Goal: Browse casually

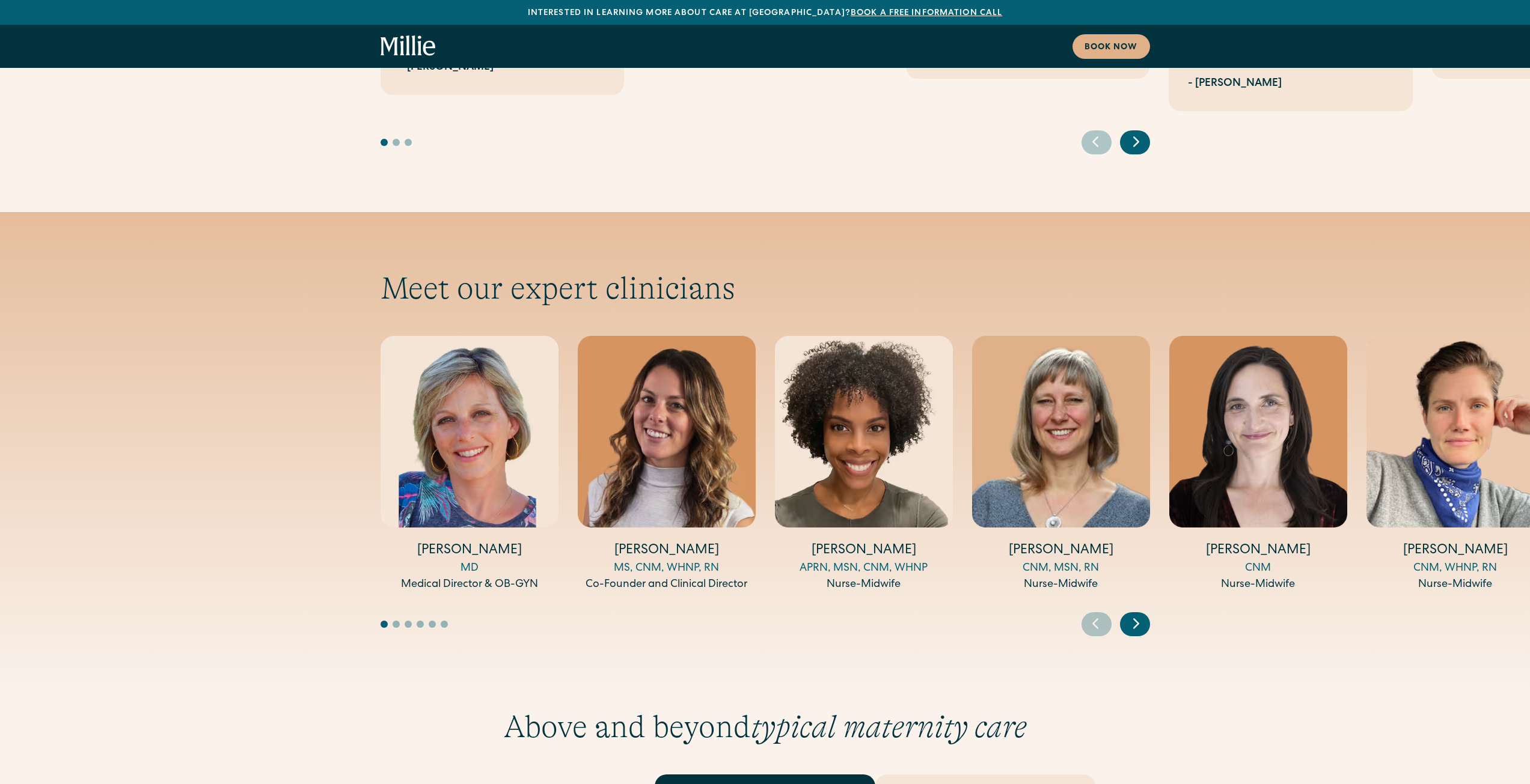
scroll to position [3845, 0]
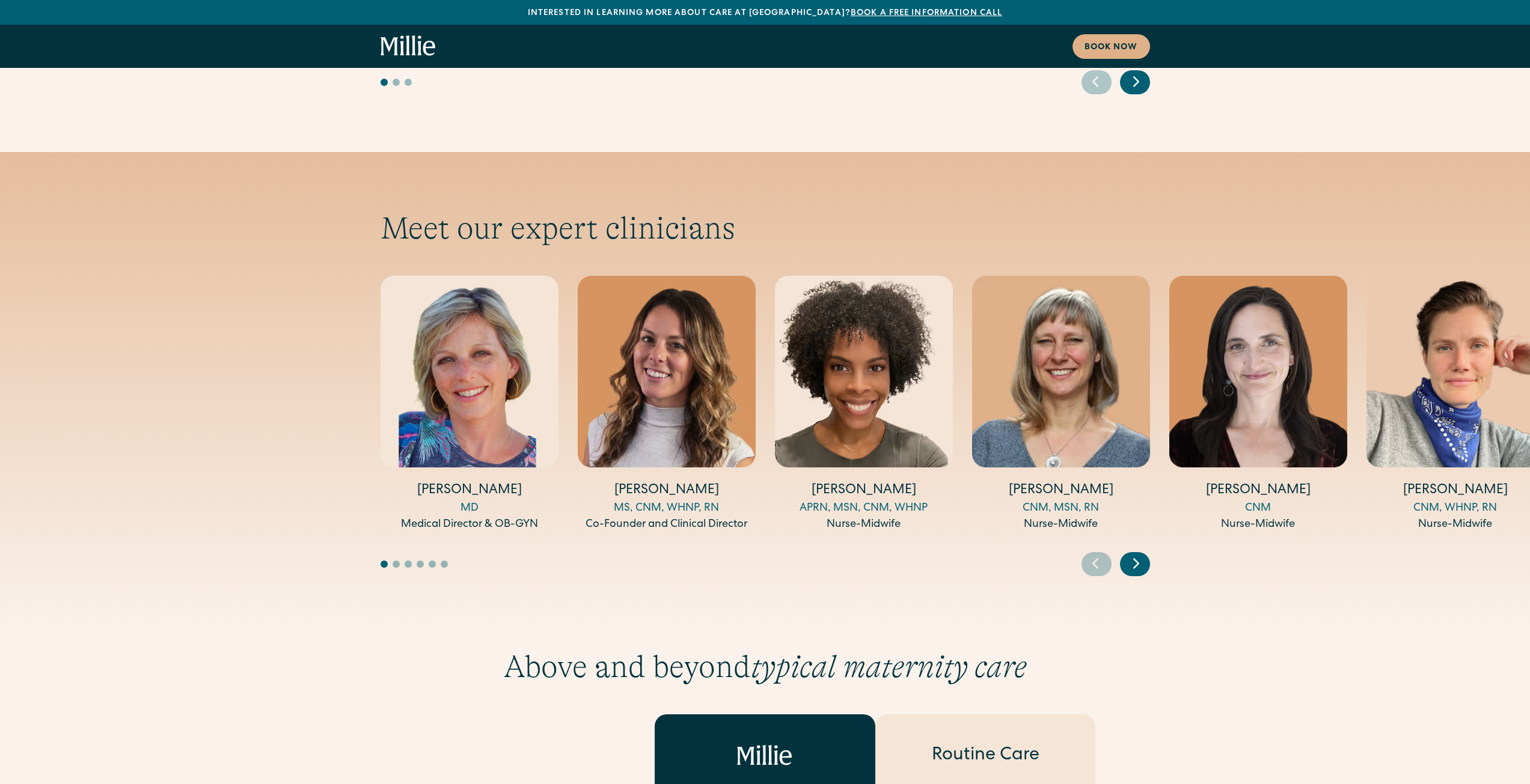
click at [1138, 554] on icon "Next slide" at bounding box center [1136, 563] width 18 height 18
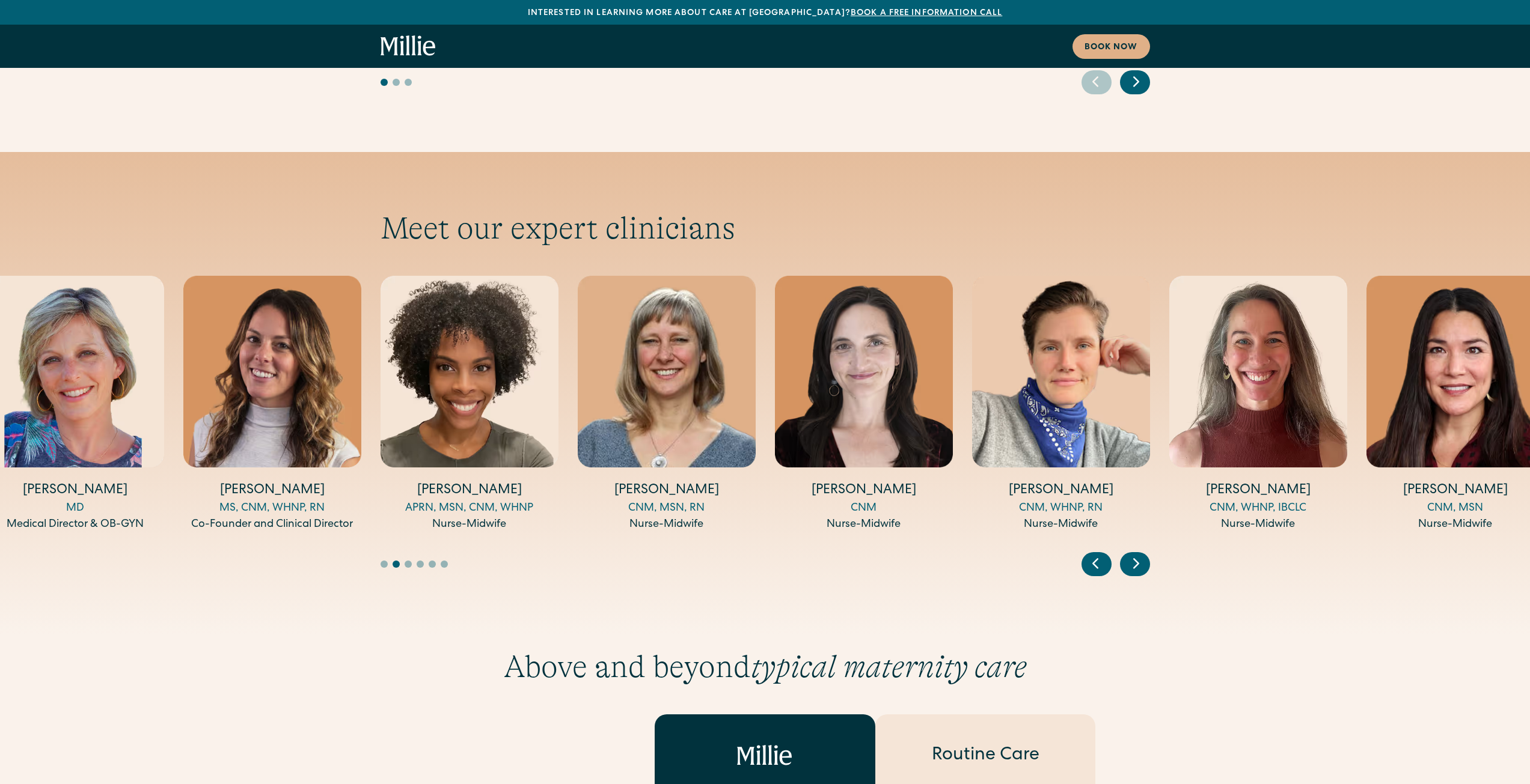
click at [1138, 554] on icon "Next slide" at bounding box center [1136, 563] width 18 height 18
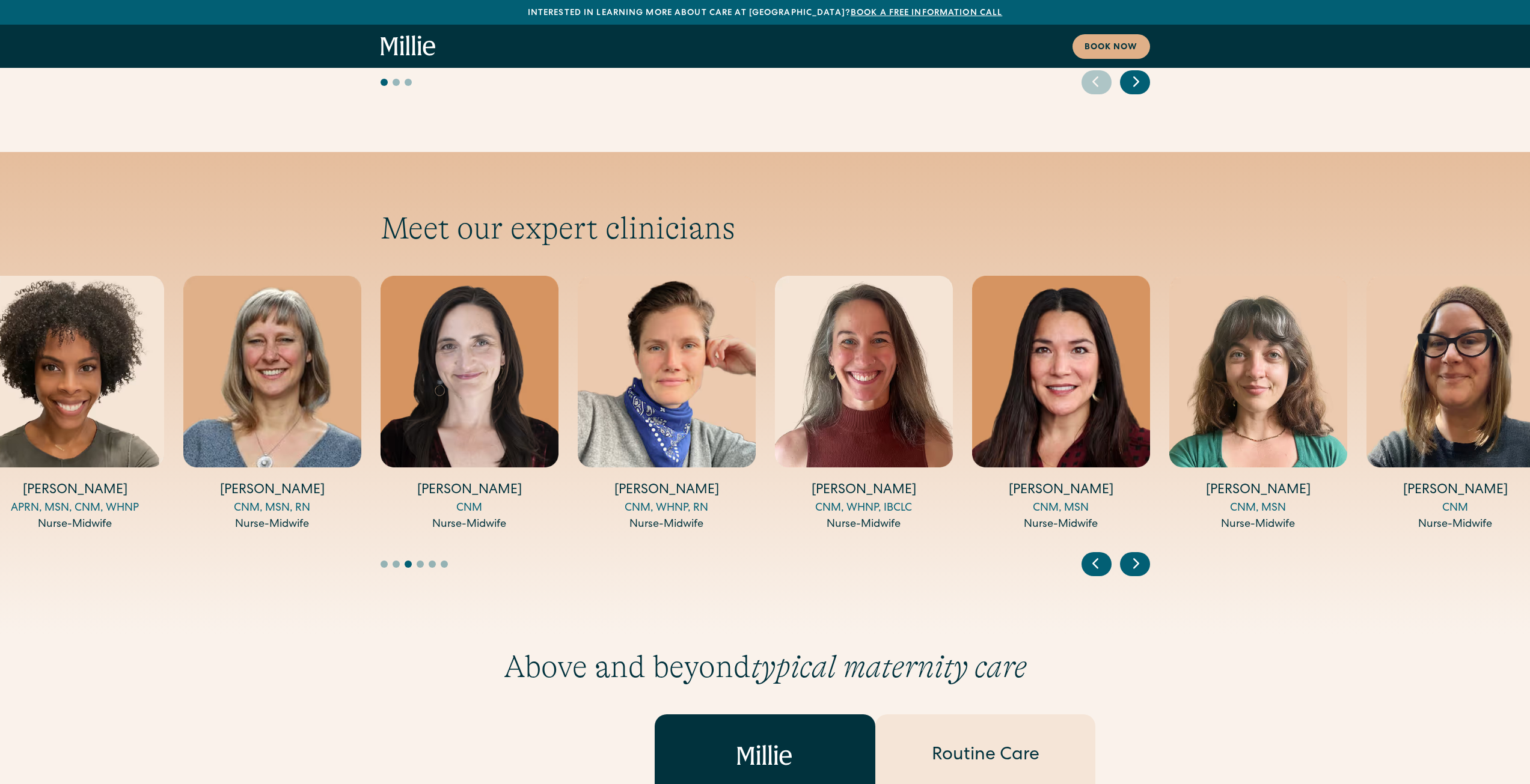
click at [1138, 554] on icon "Next slide" at bounding box center [1136, 563] width 18 height 18
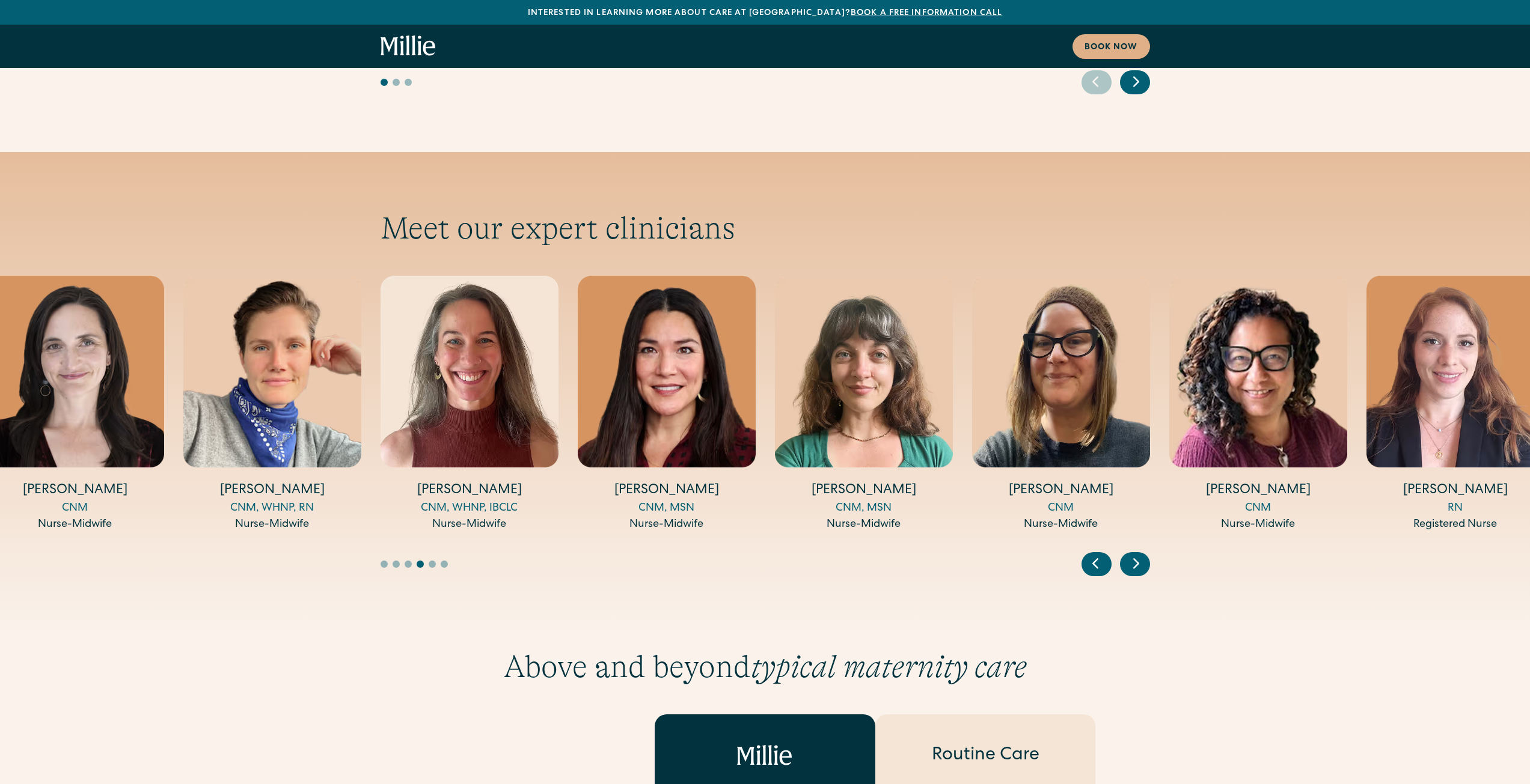
click at [1136, 559] on icon "Next slide" at bounding box center [1136, 564] width 4 height 9
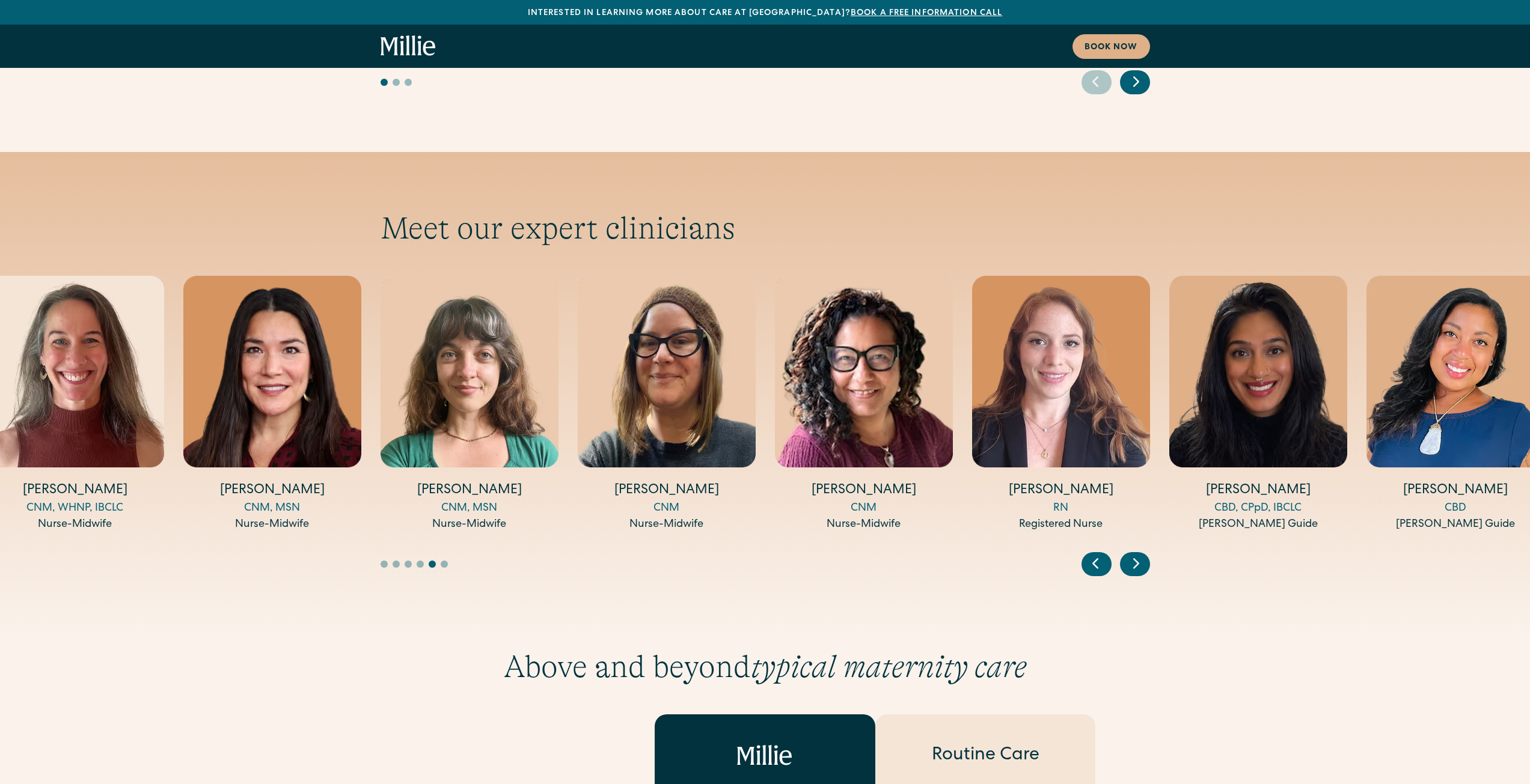
click at [1136, 559] on icon "Next slide" at bounding box center [1136, 564] width 4 height 9
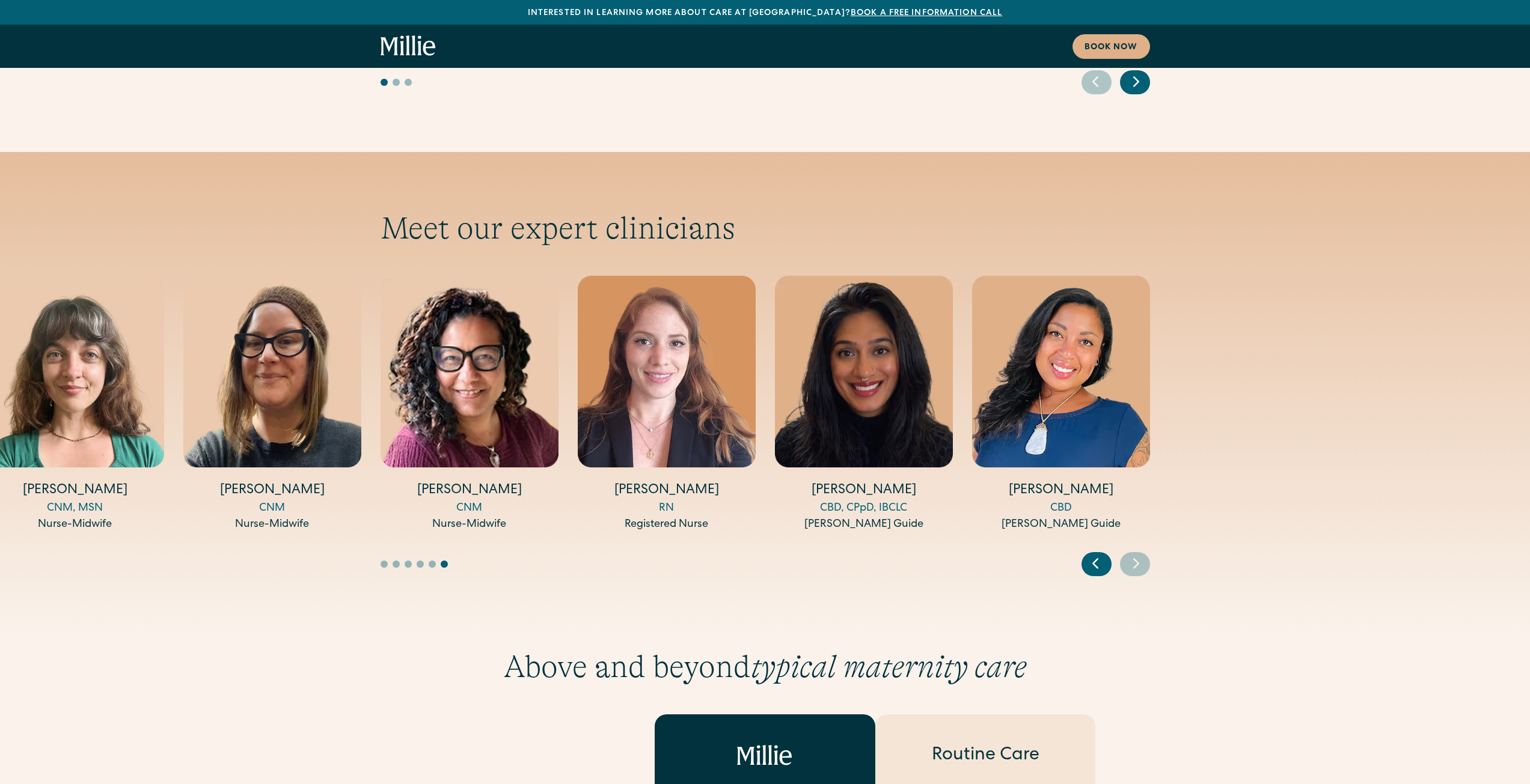
click at [1098, 554] on icon "Previous slide" at bounding box center [1095, 563] width 18 height 18
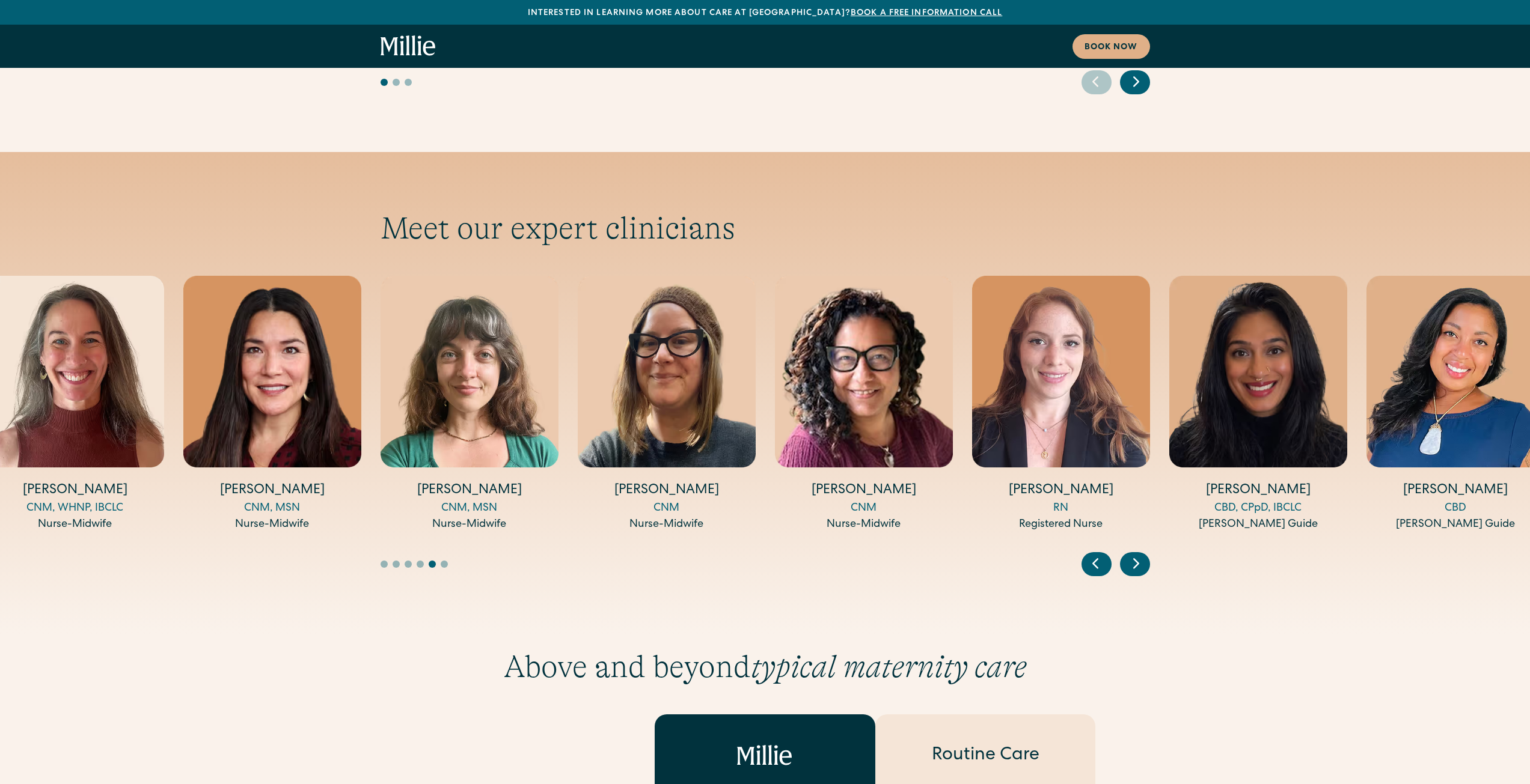
click at [1098, 554] on icon "Previous slide" at bounding box center [1095, 563] width 18 height 18
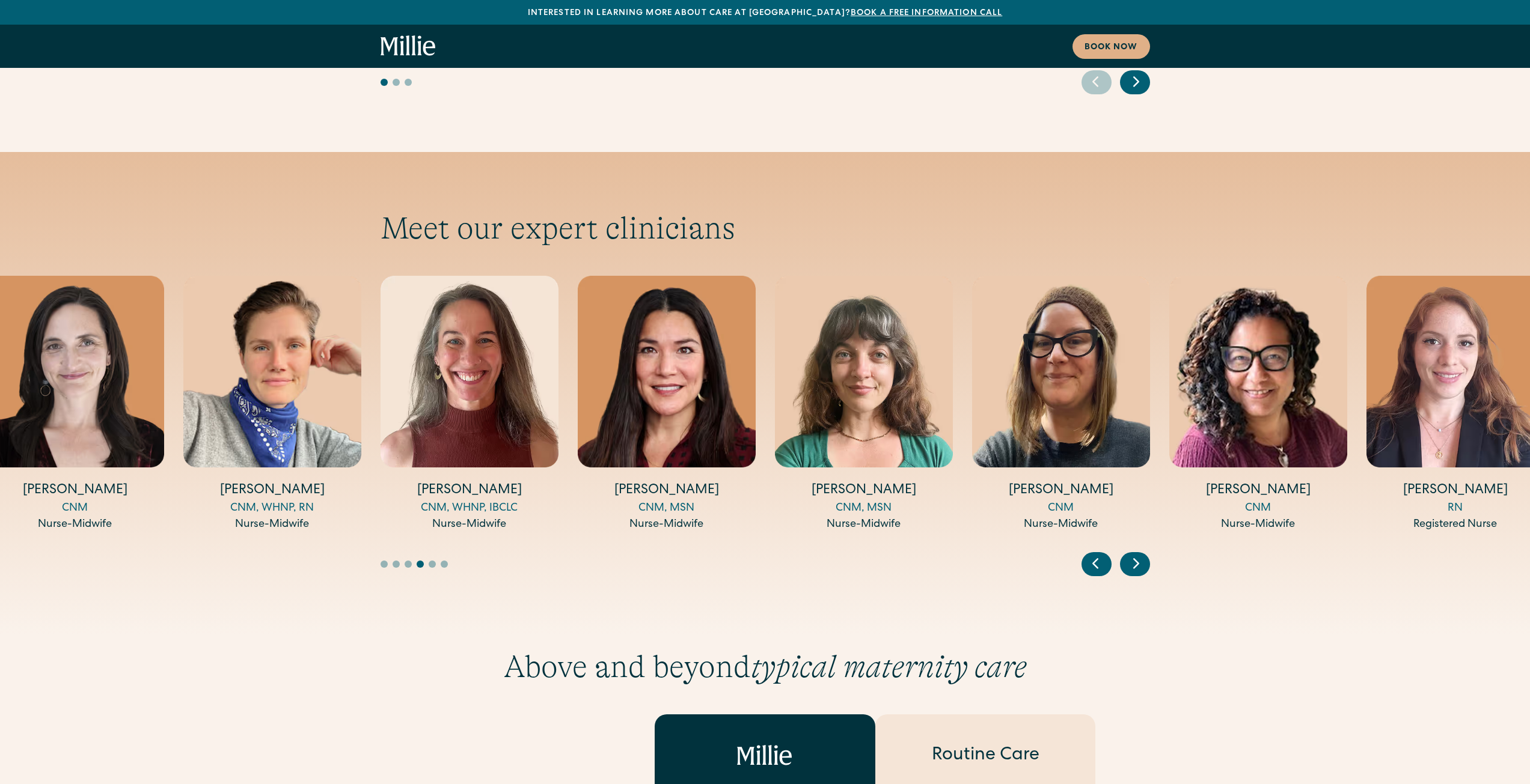
click at [1098, 554] on icon "Previous slide" at bounding box center [1095, 563] width 18 height 18
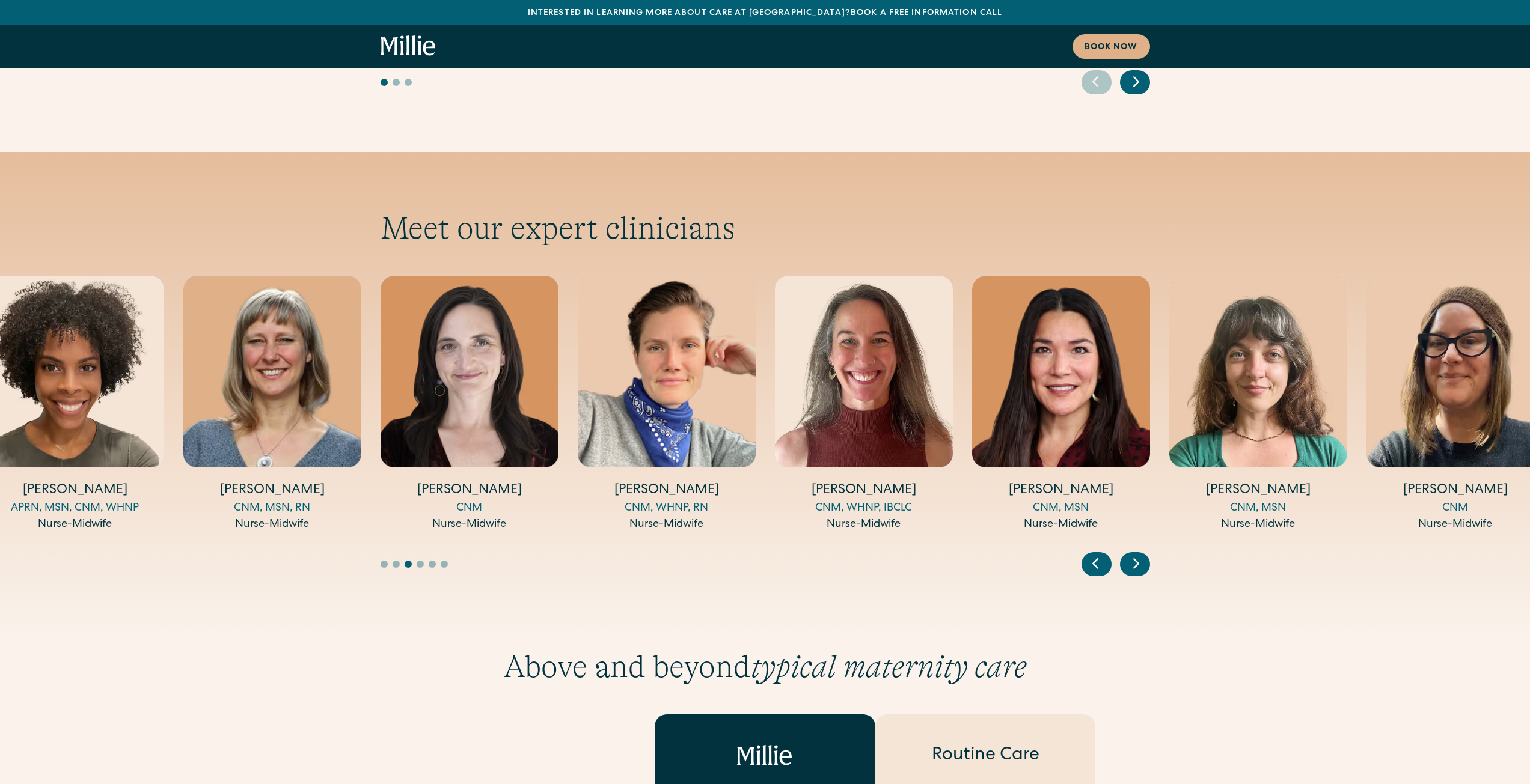
click at [1098, 554] on icon "Previous slide" at bounding box center [1095, 563] width 18 height 18
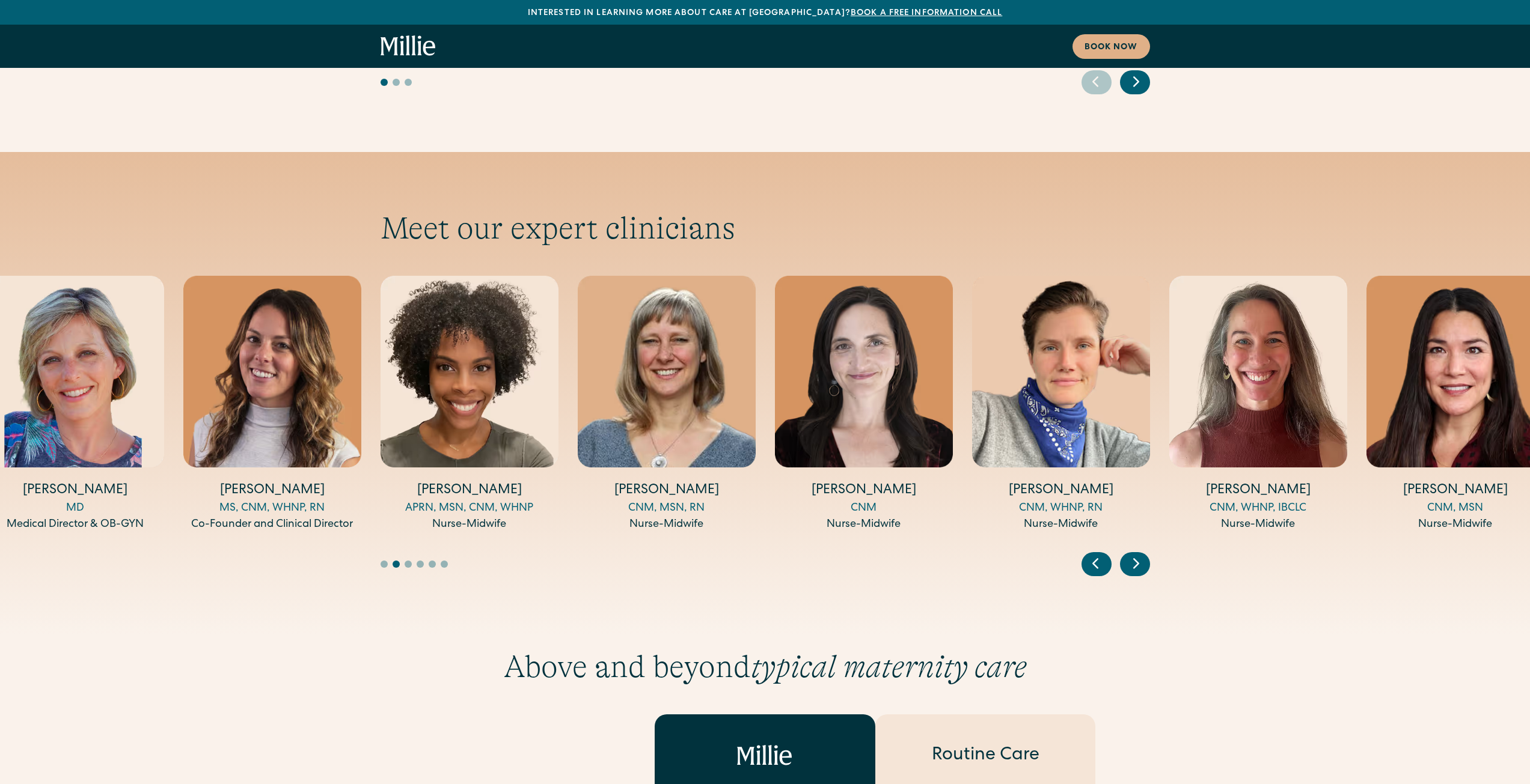
click at [1098, 554] on icon "Previous slide" at bounding box center [1095, 563] width 18 height 18
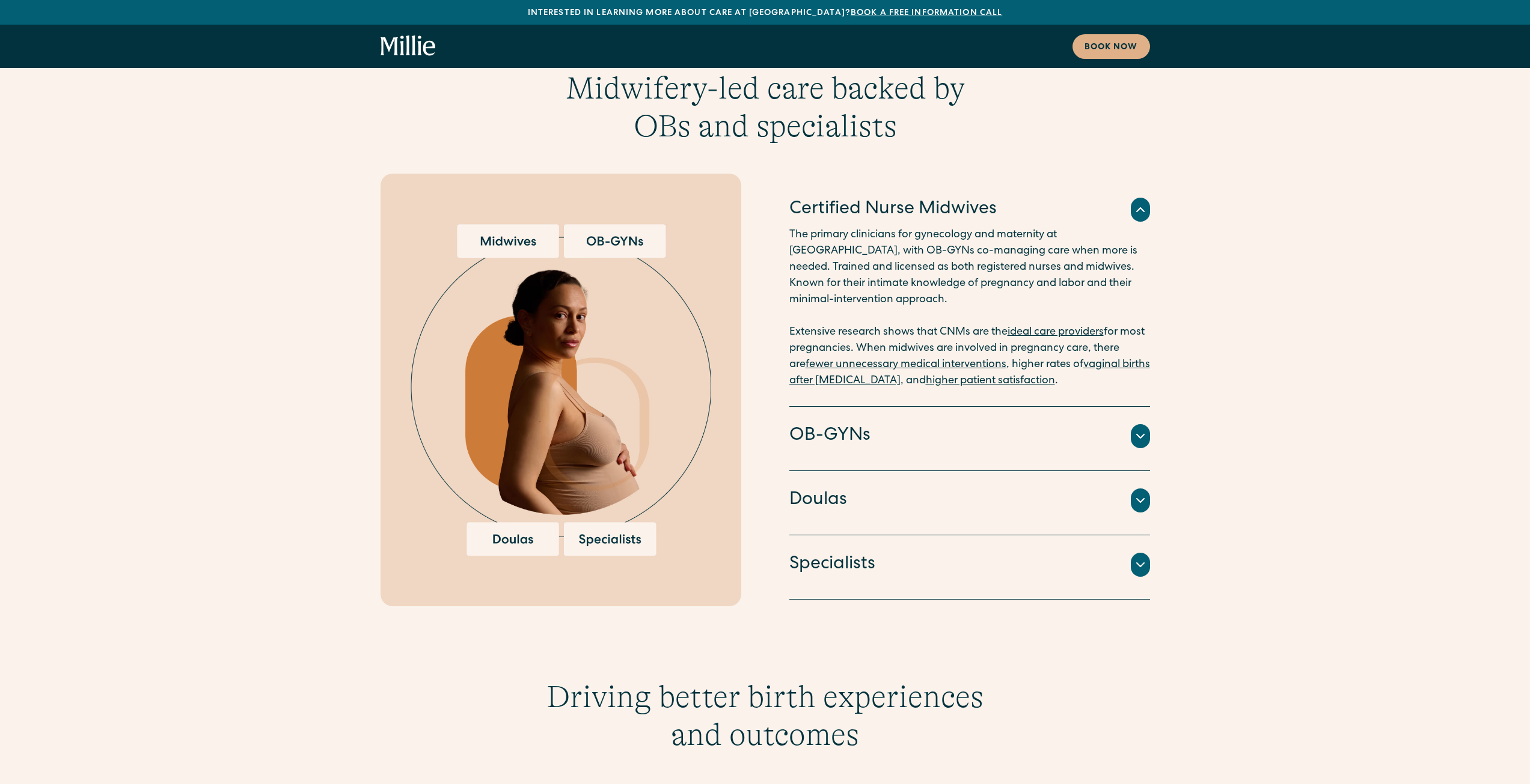
scroll to position [2343, 0]
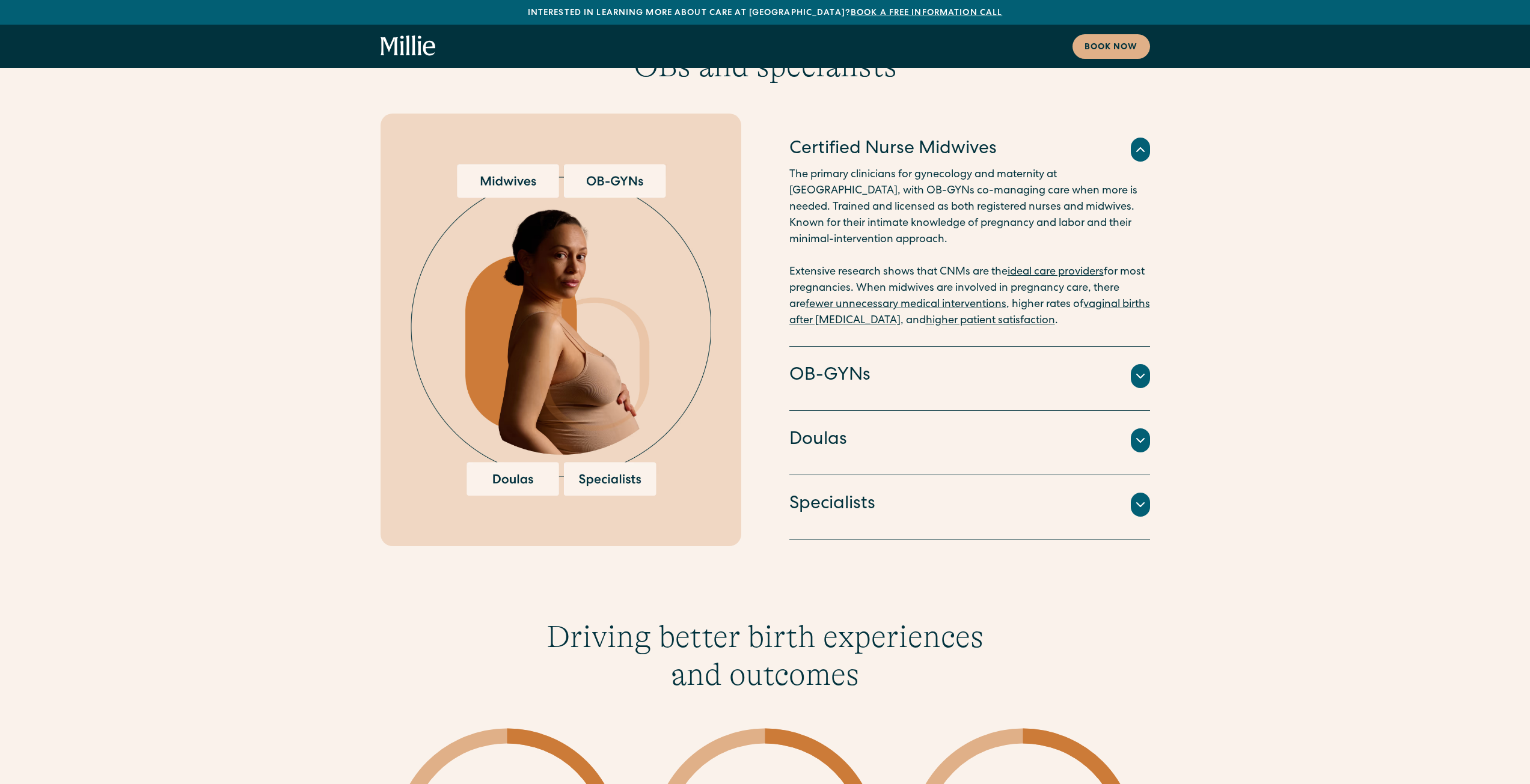
click at [1142, 369] on icon at bounding box center [1140, 376] width 14 height 14
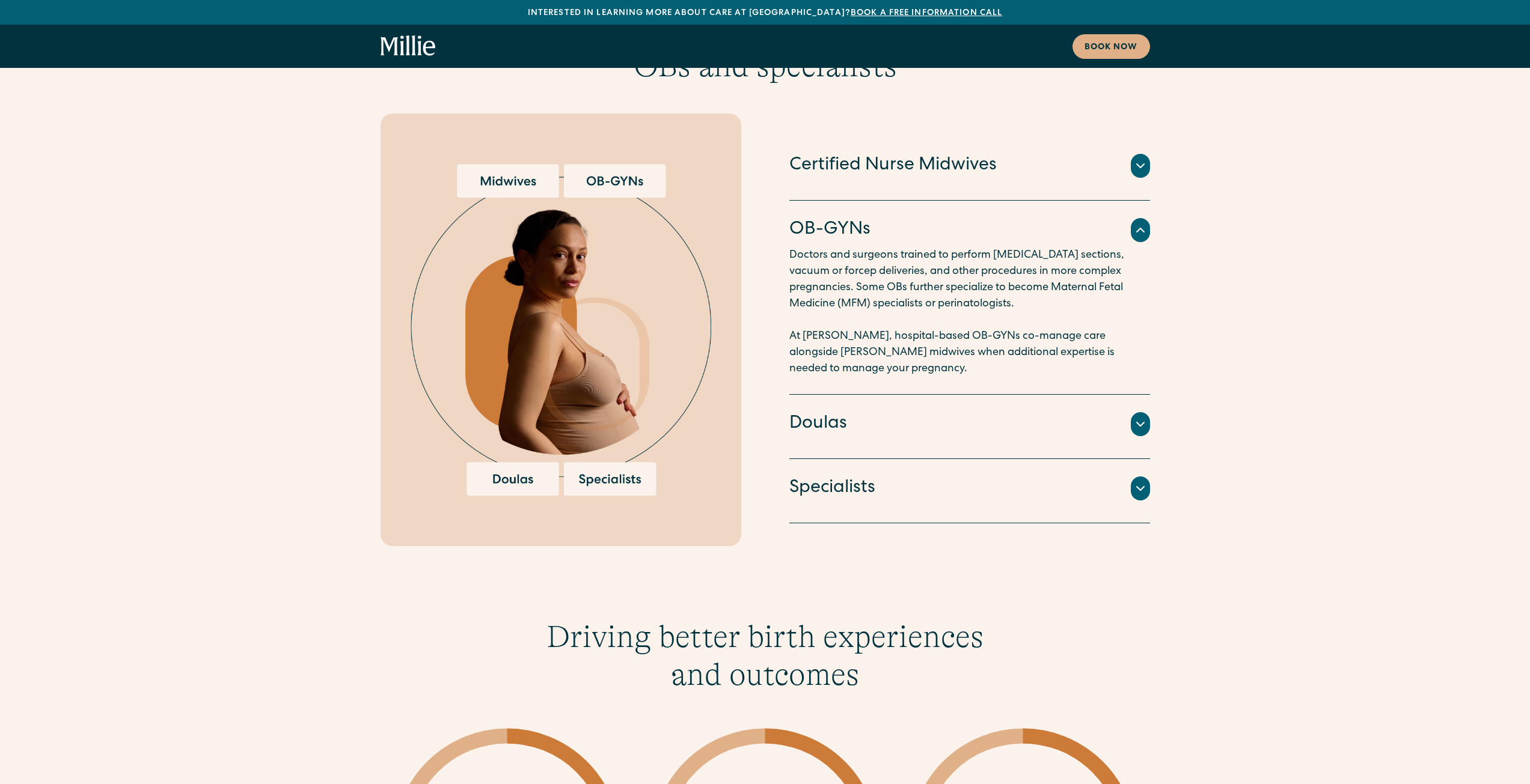
scroll to position [2284, 0]
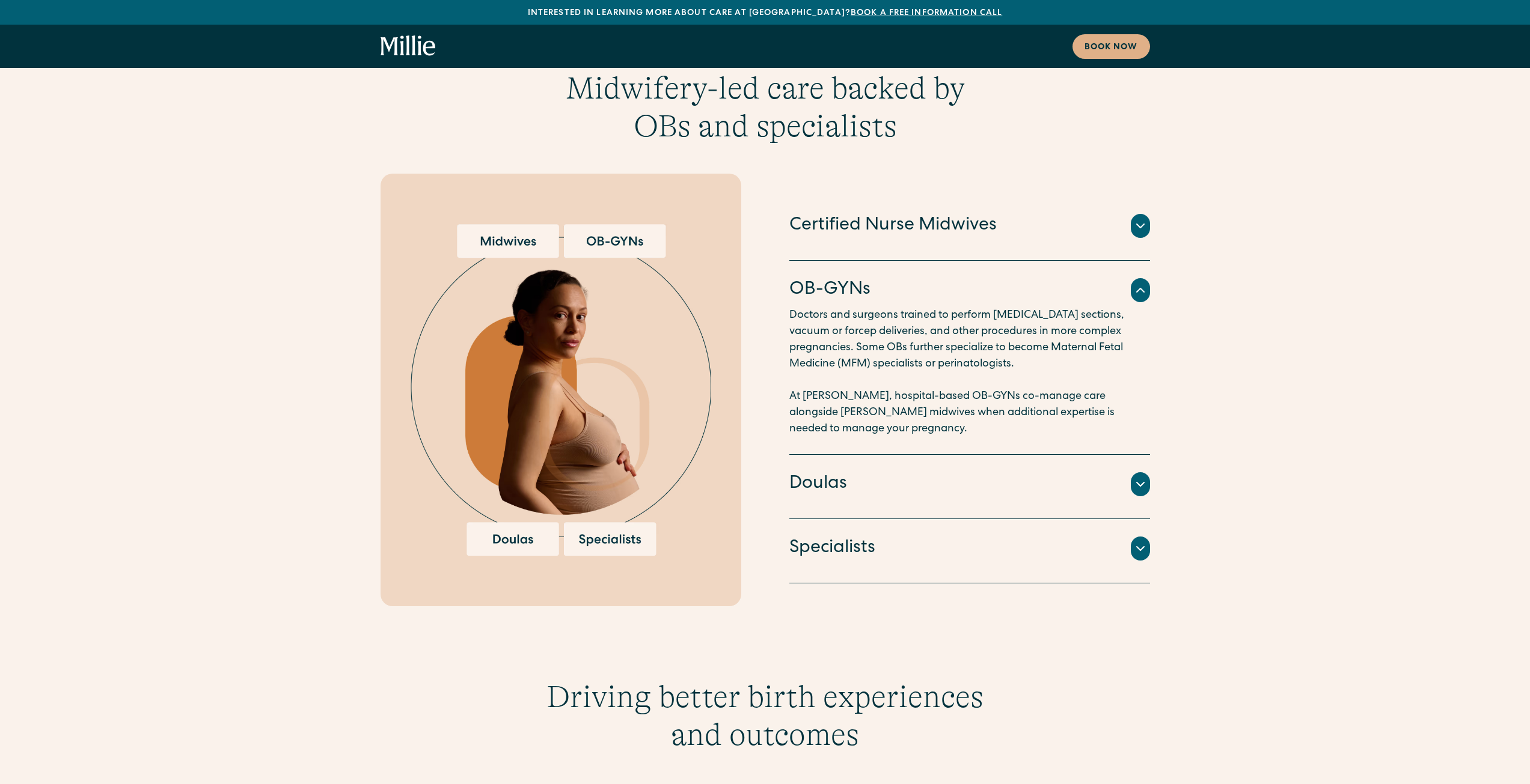
click at [1143, 219] on icon at bounding box center [1140, 226] width 14 height 14
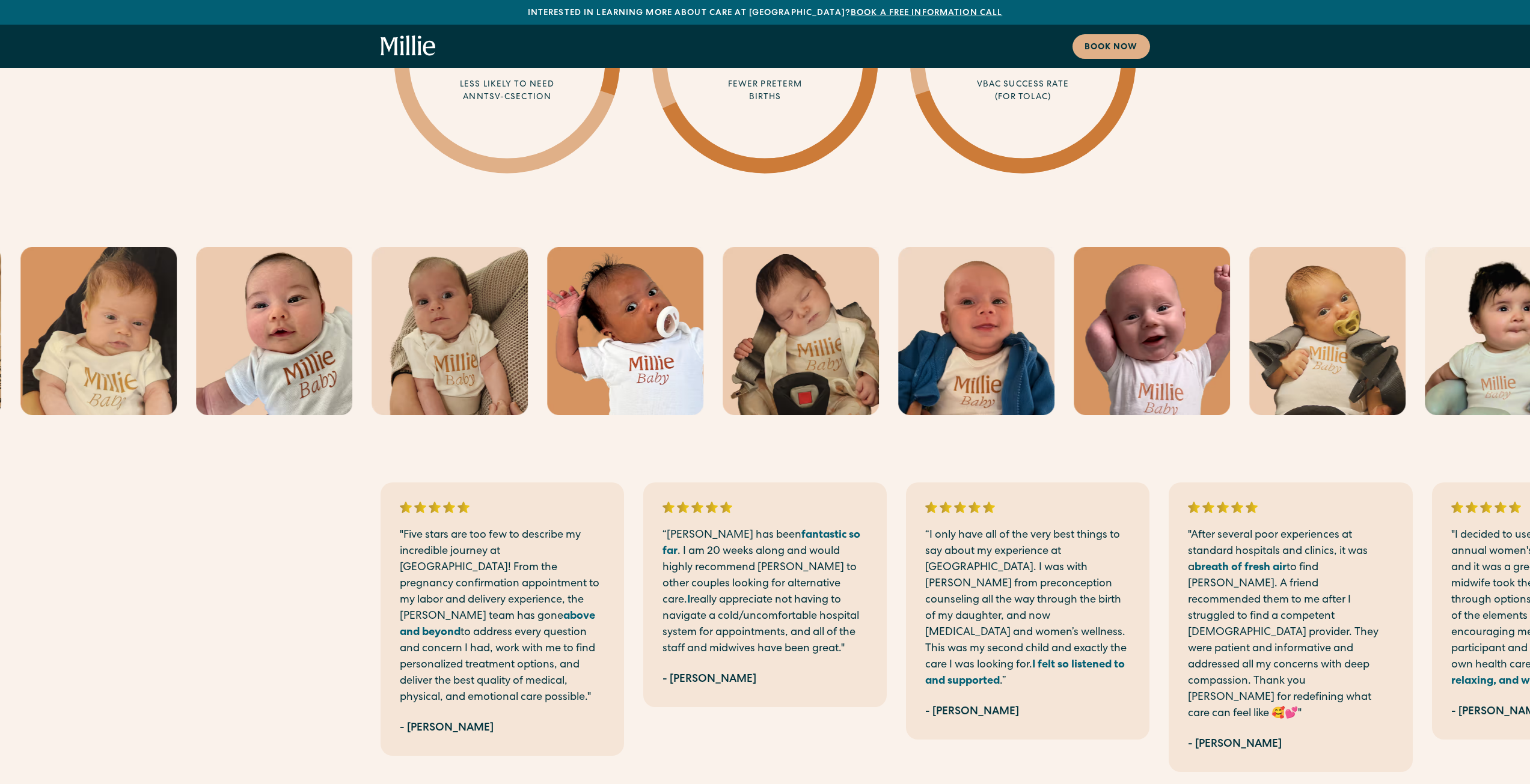
scroll to position [3184, 0]
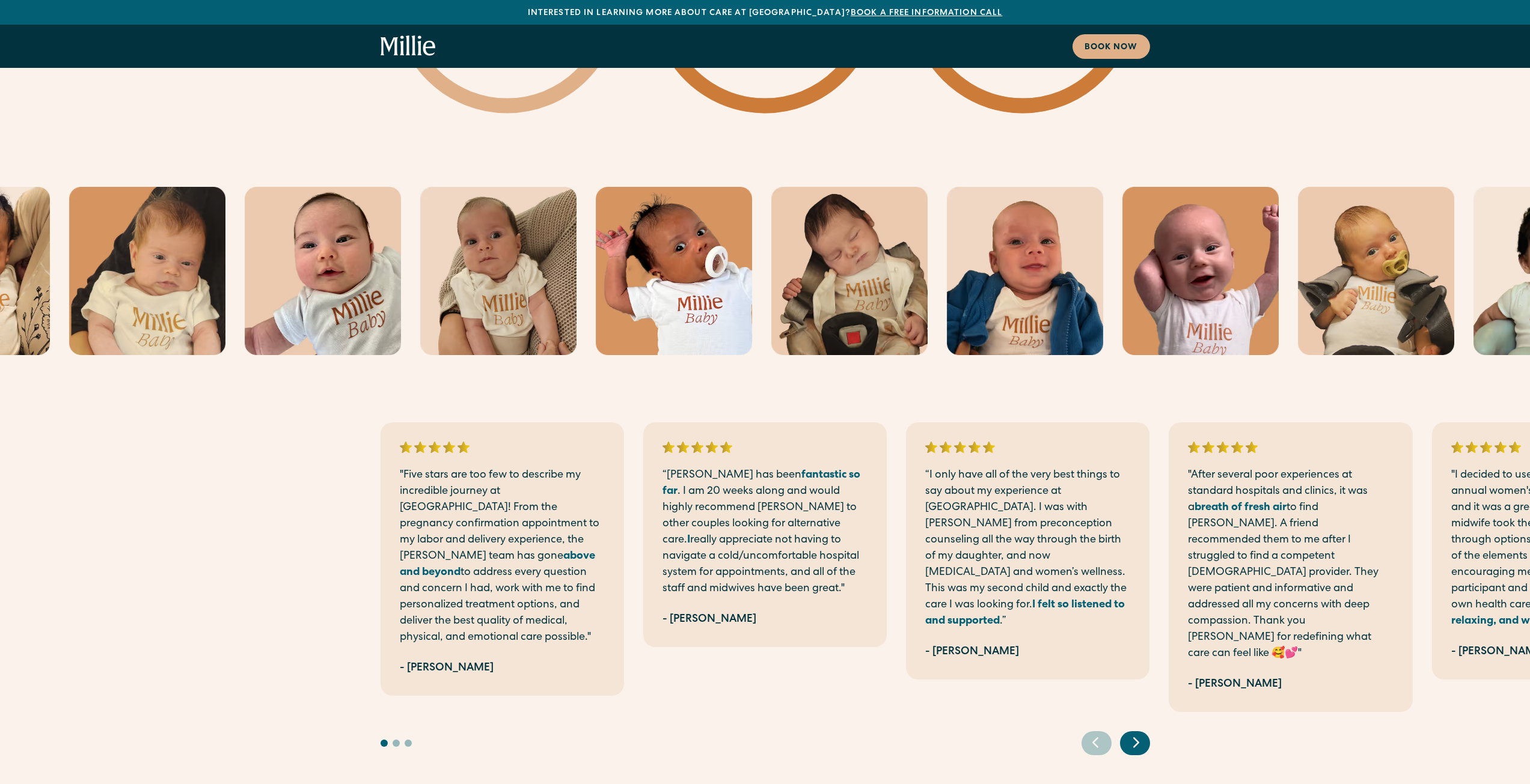
click at [1141, 733] on icon "Next slide" at bounding box center [1136, 742] width 18 height 18
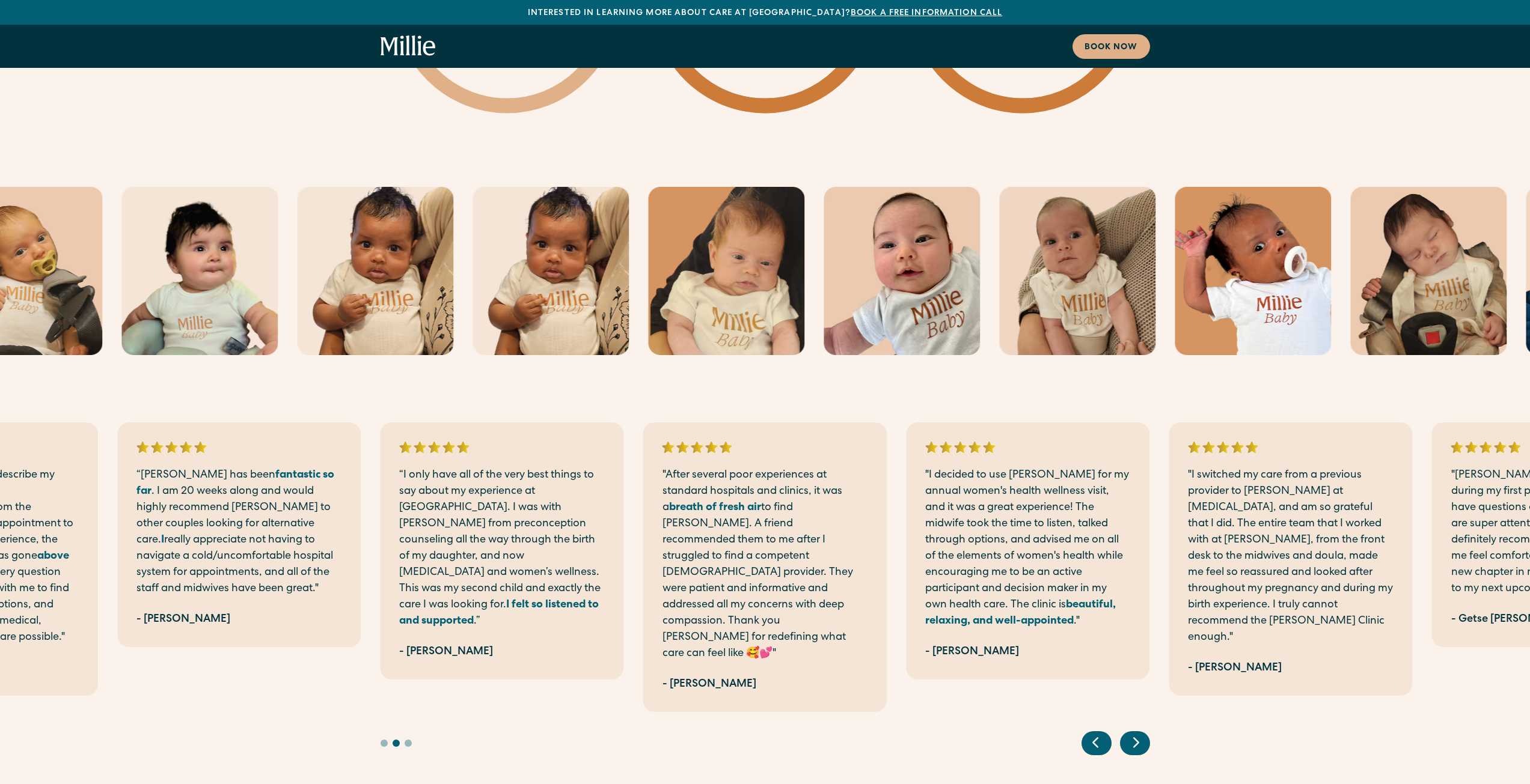
click at [1100, 733] on icon "Previous slide" at bounding box center [1095, 742] width 18 height 18
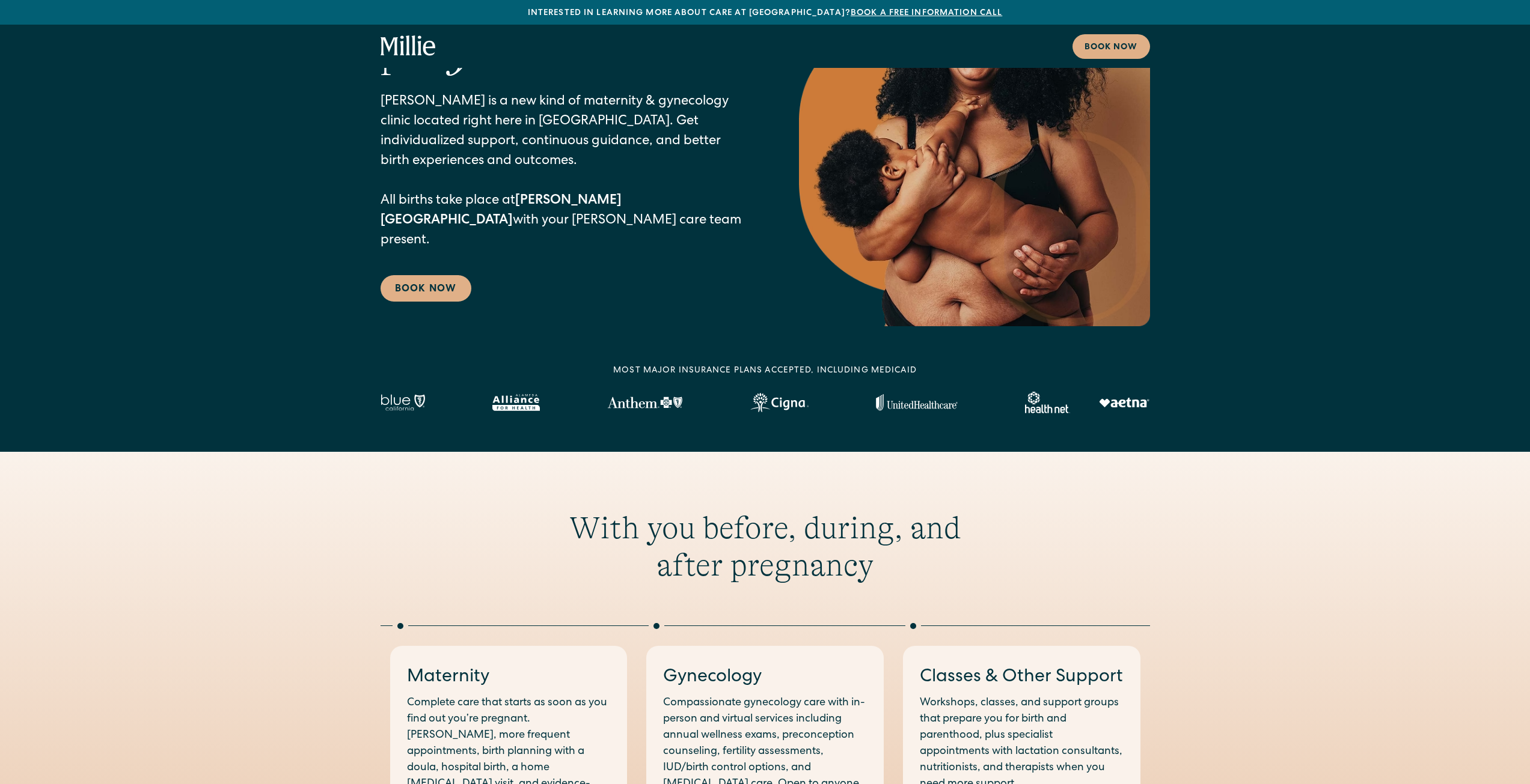
scroll to position [0, 0]
